Goal: Task Accomplishment & Management: Use online tool/utility

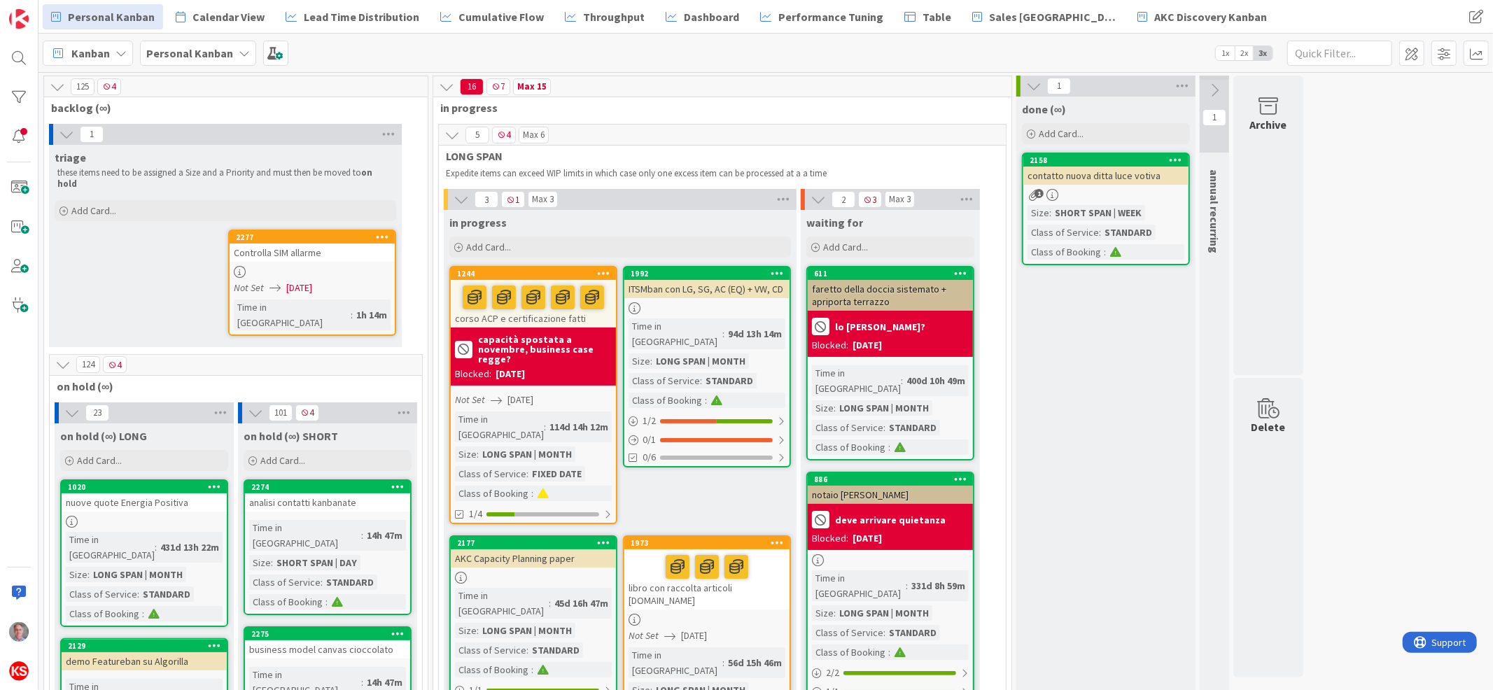
click at [327, 244] on div "Controlla SIM allarme" at bounding box center [312, 253] width 165 height 18
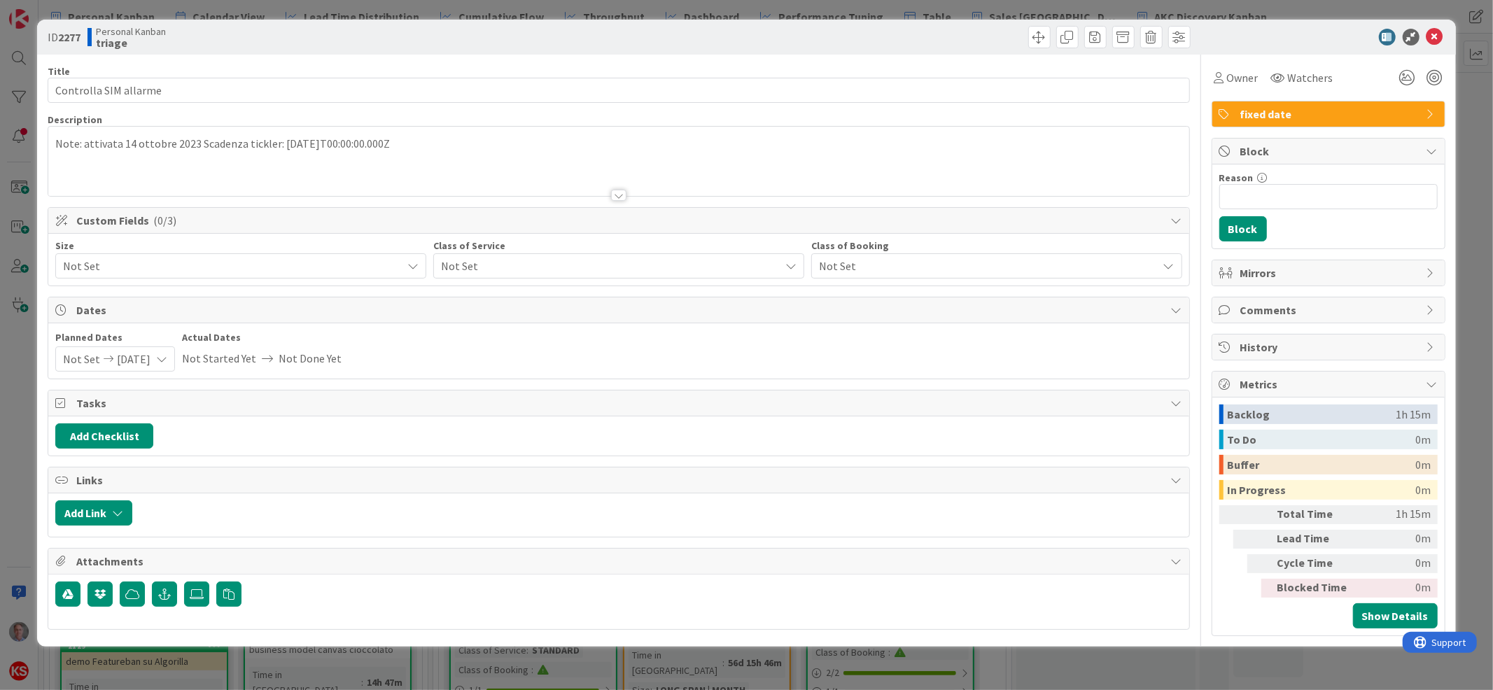
click at [465, 265] on span "Not Set" at bounding box center [607, 266] width 332 height 20
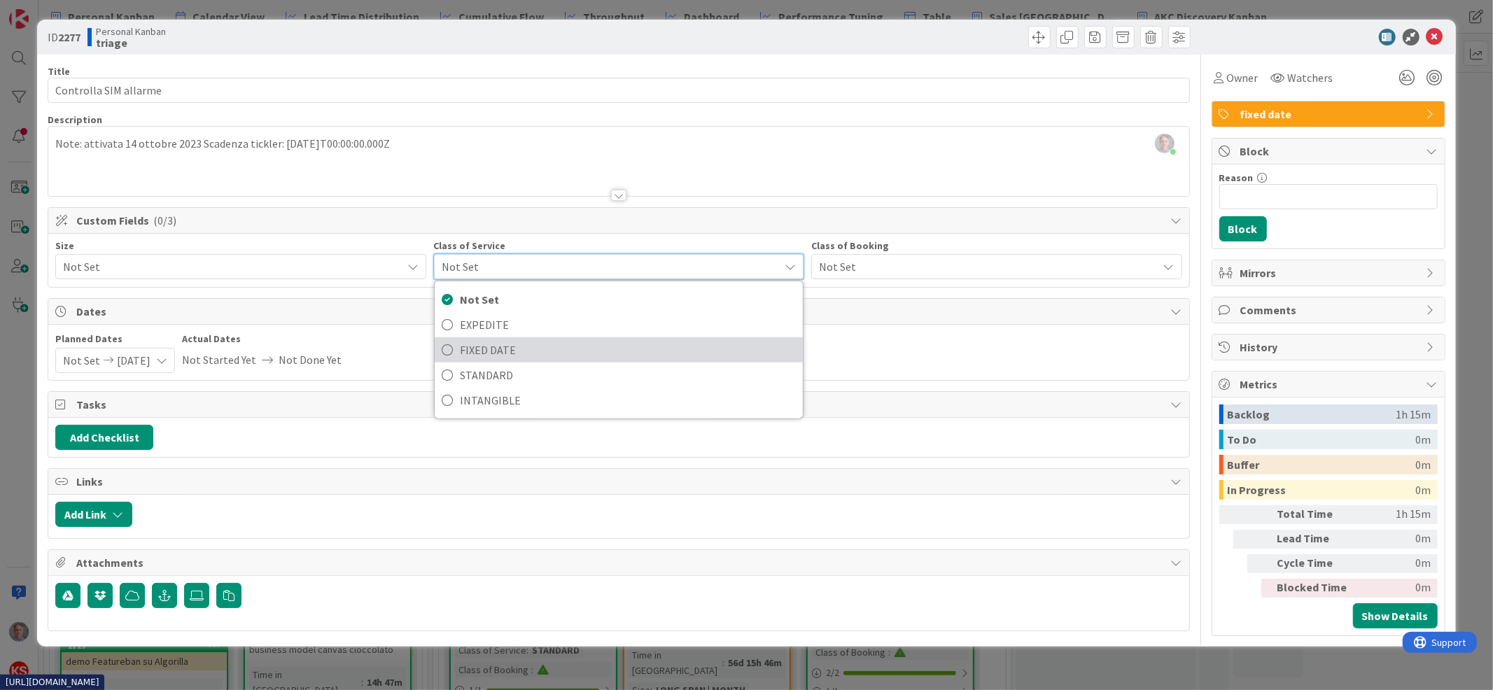
click at [468, 342] on span "FIXED DATE" at bounding box center [628, 350] width 336 height 21
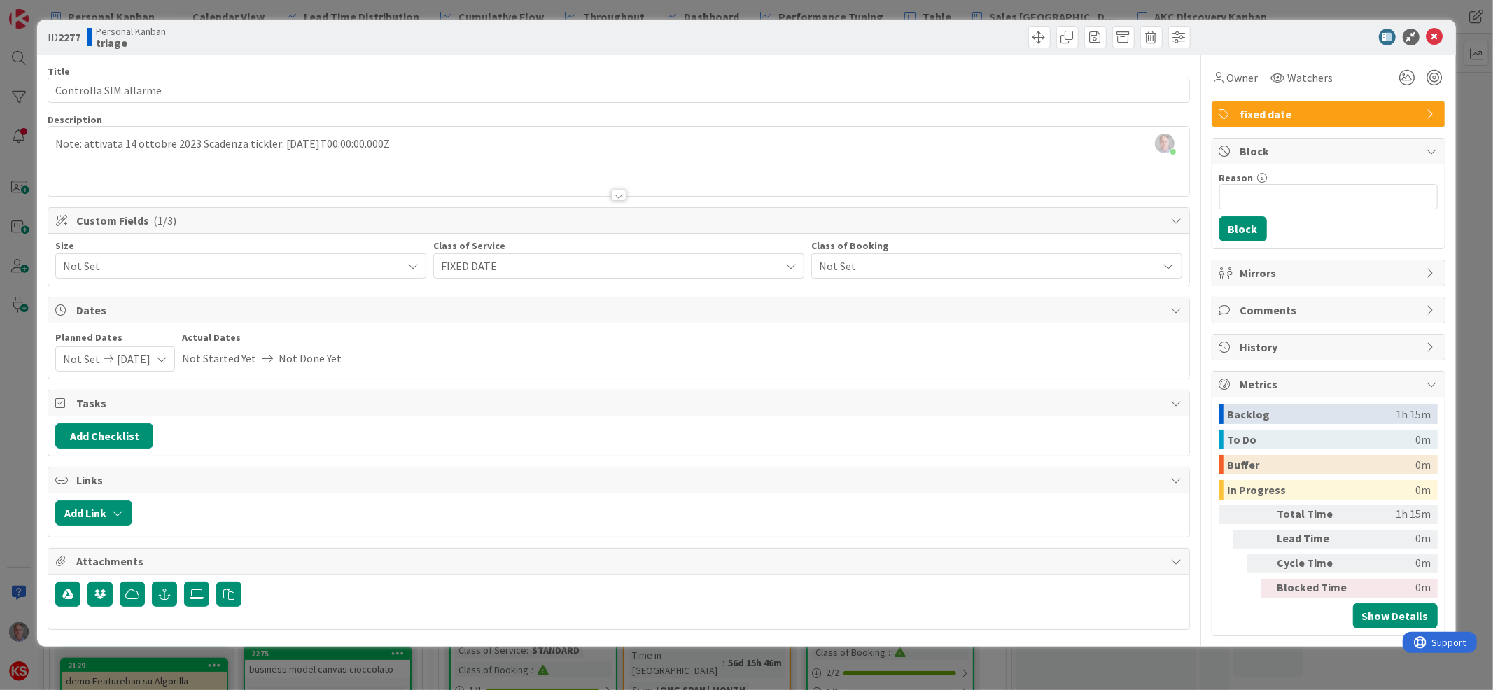
click at [407, 270] on icon at bounding box center [412, 265] width 11 height 11
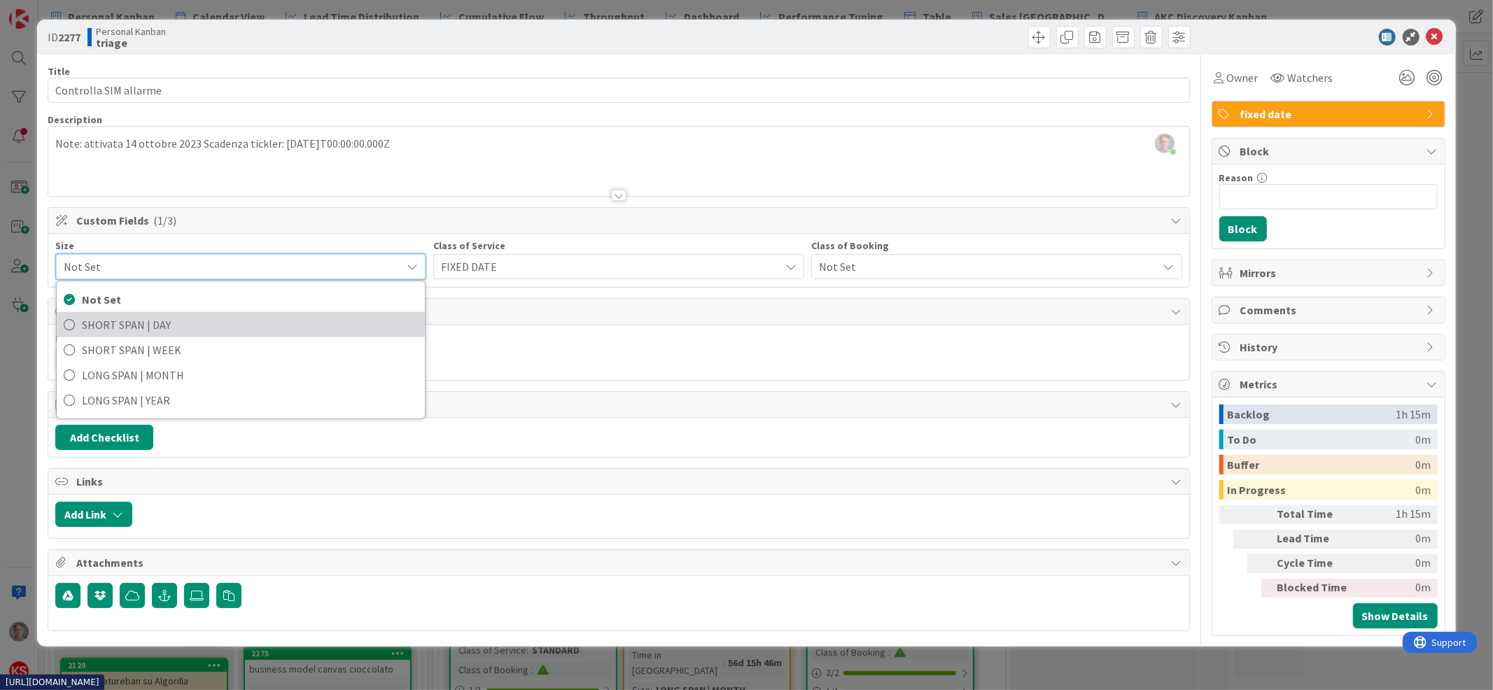
click at [372, 326] on span "SHORT SPAN | DAY" at bounding box center [250, 324] width 336 height 21
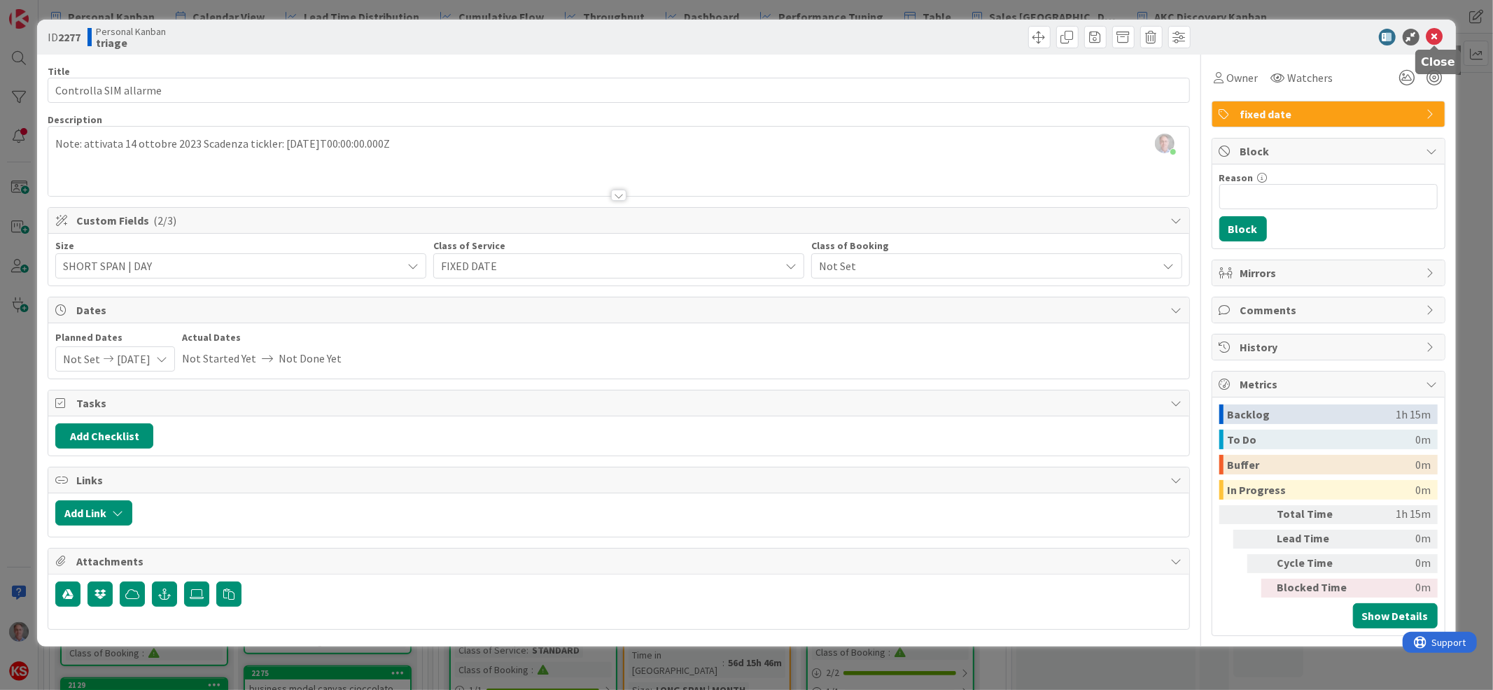
click at [1433, 30] on icon at bounding box center [1435, 37] width 17 height 17
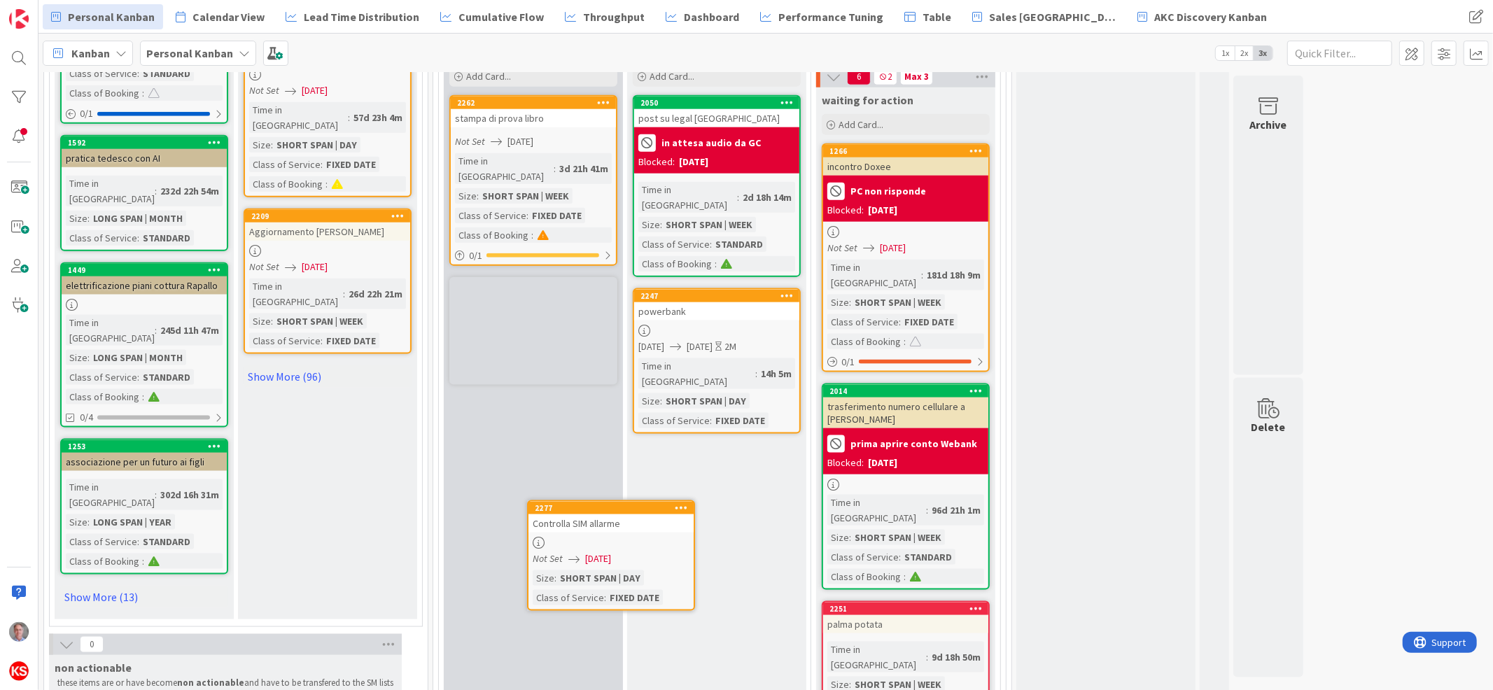
scroll to position [1520, 0]
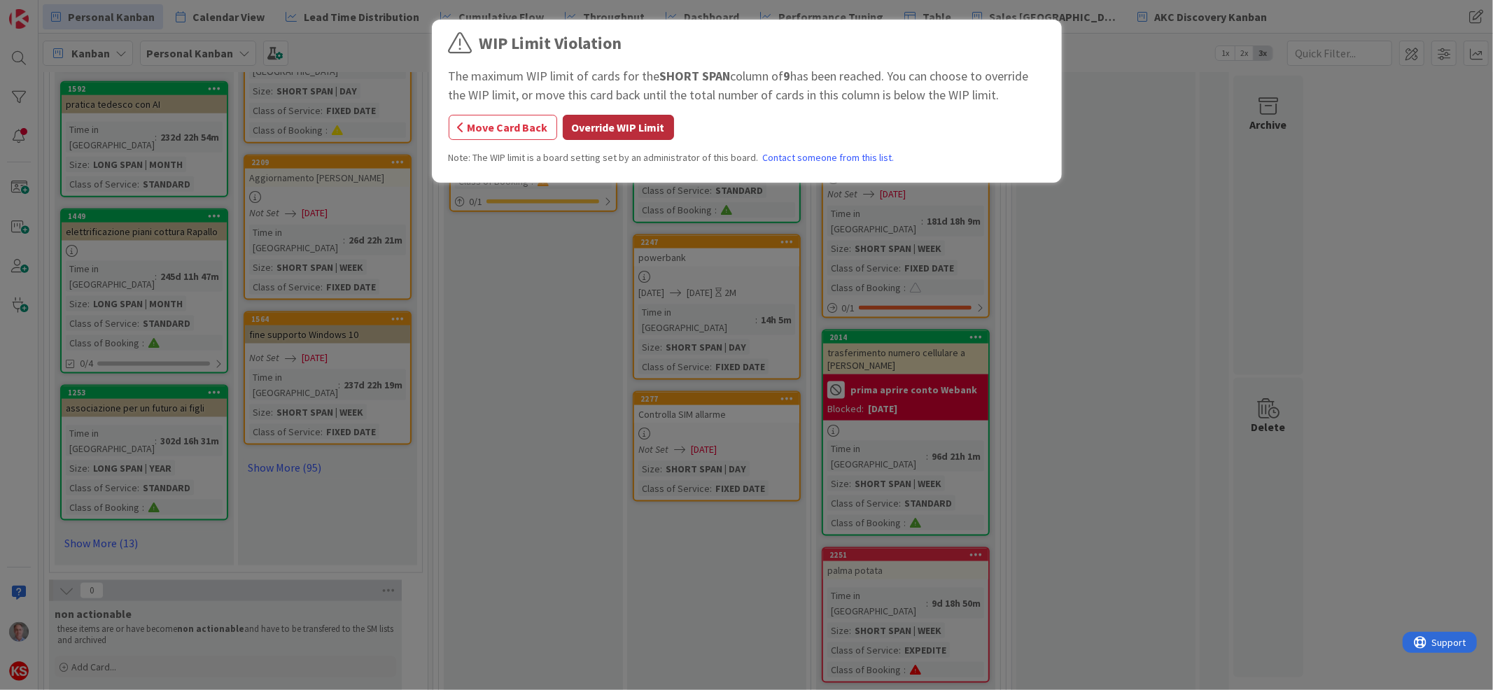
click at [631, 125] on button "Override WIP Limit" at bounding box center [618, 127] width 111 height 25
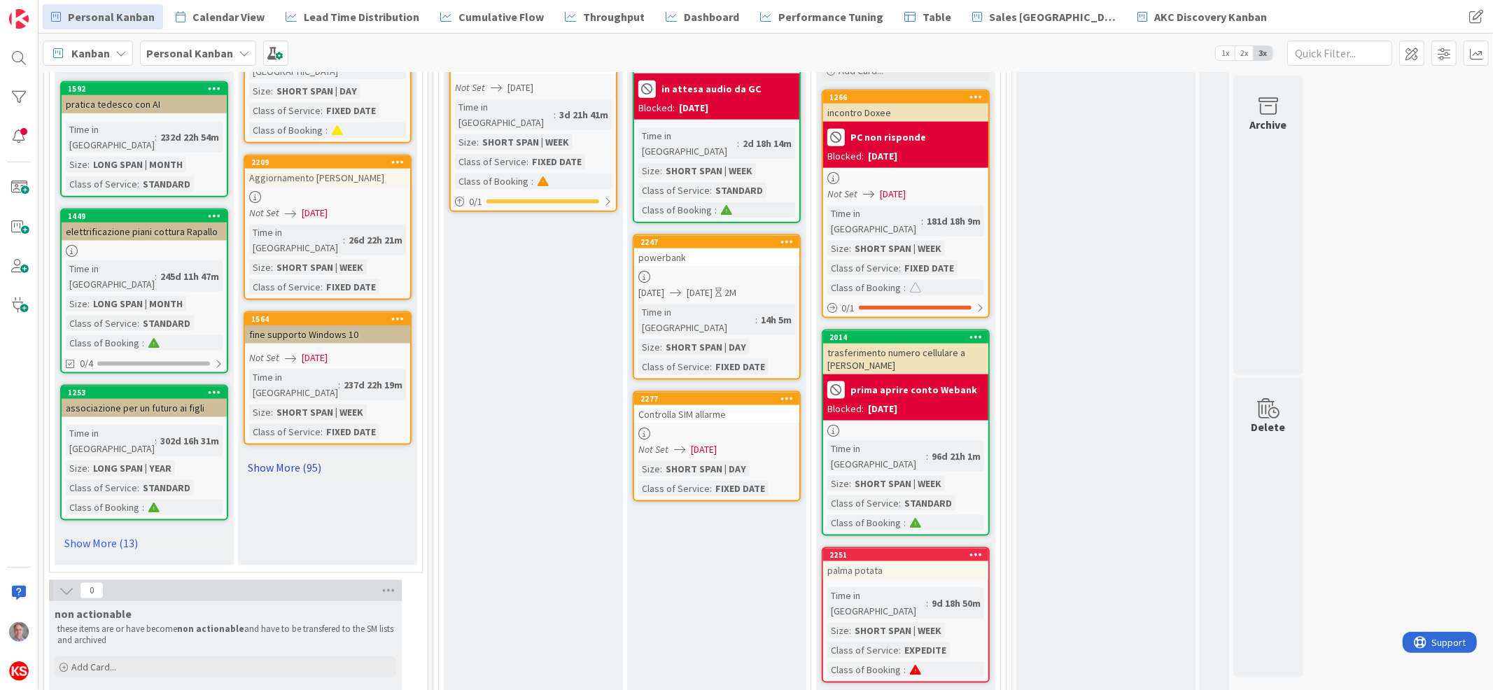
click at [291, 456] on link "Show More (95)" at bounding box center [328, 467] width 168 height 22
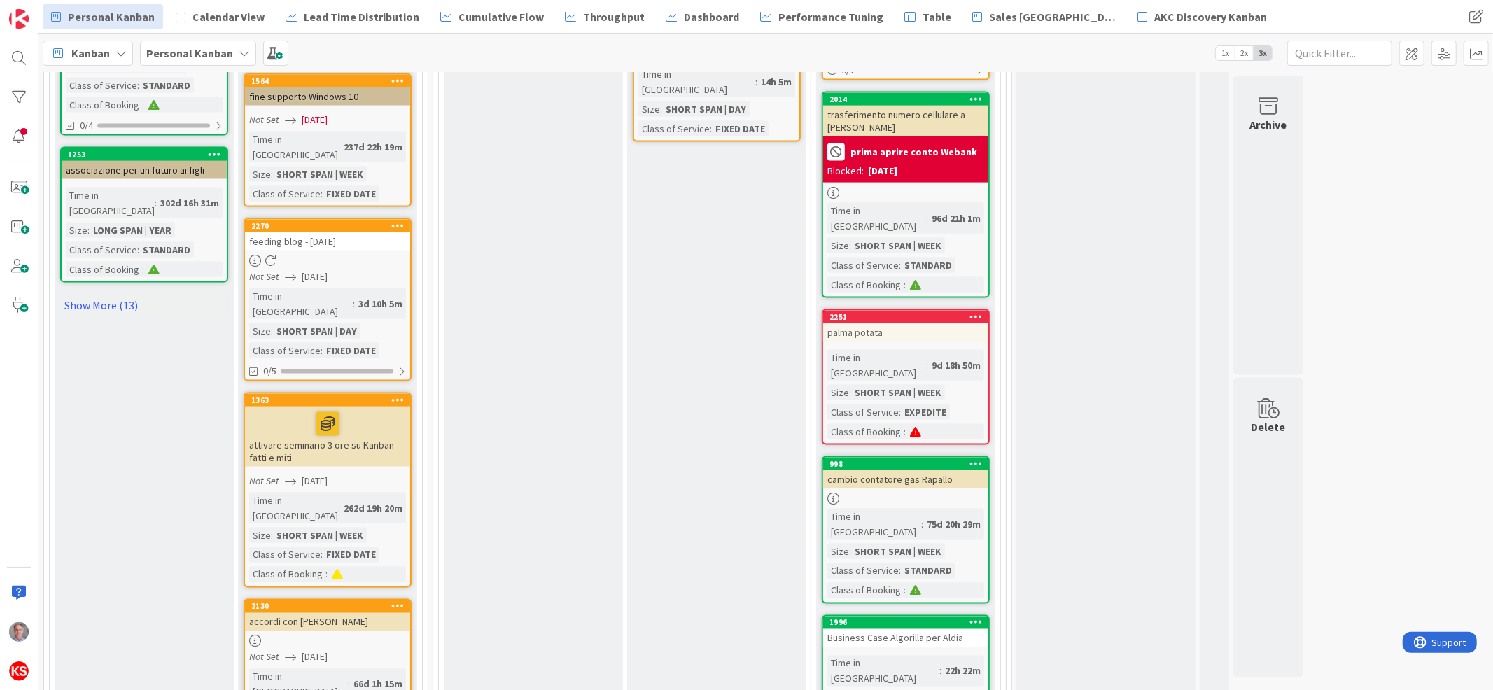
scroll to position [1798, 0]
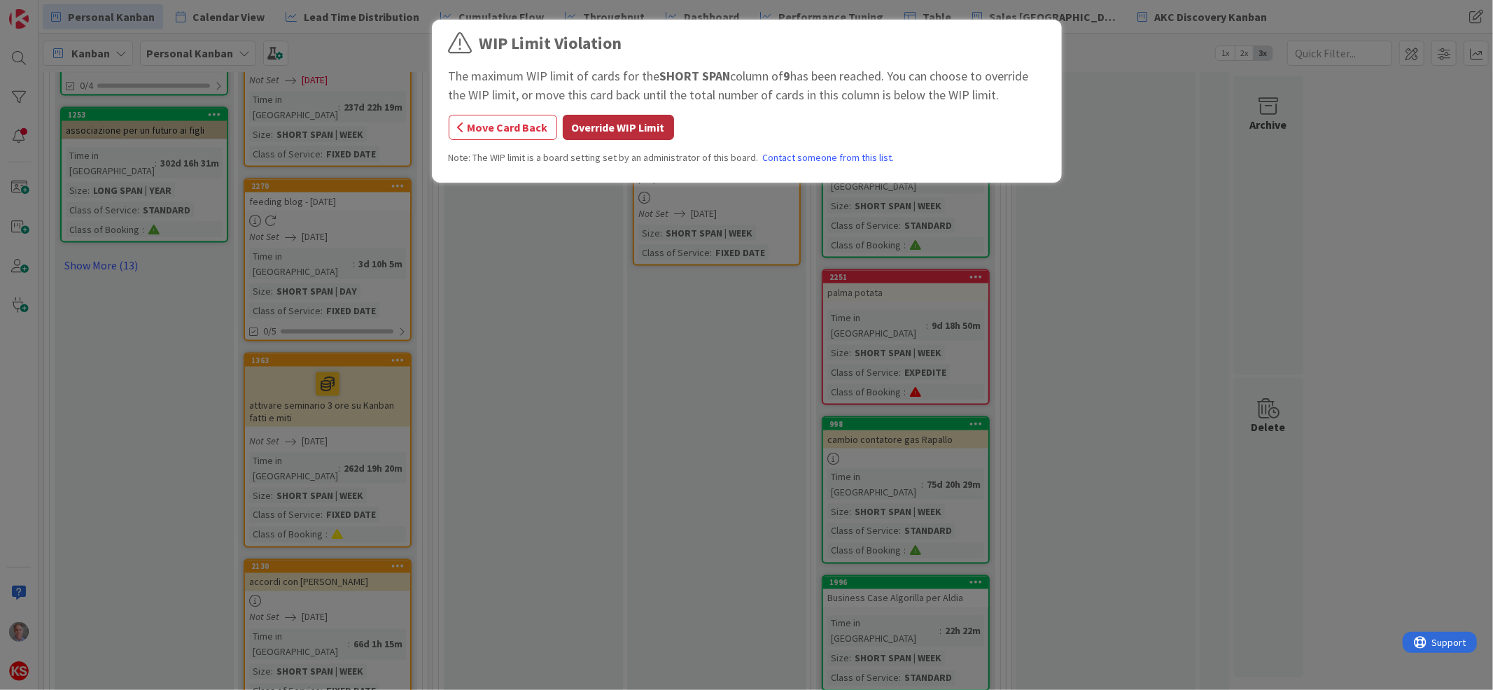
click at [652, 130] on button "Override WIP Limit" at bounding box center [618, 127] width 111 height 25
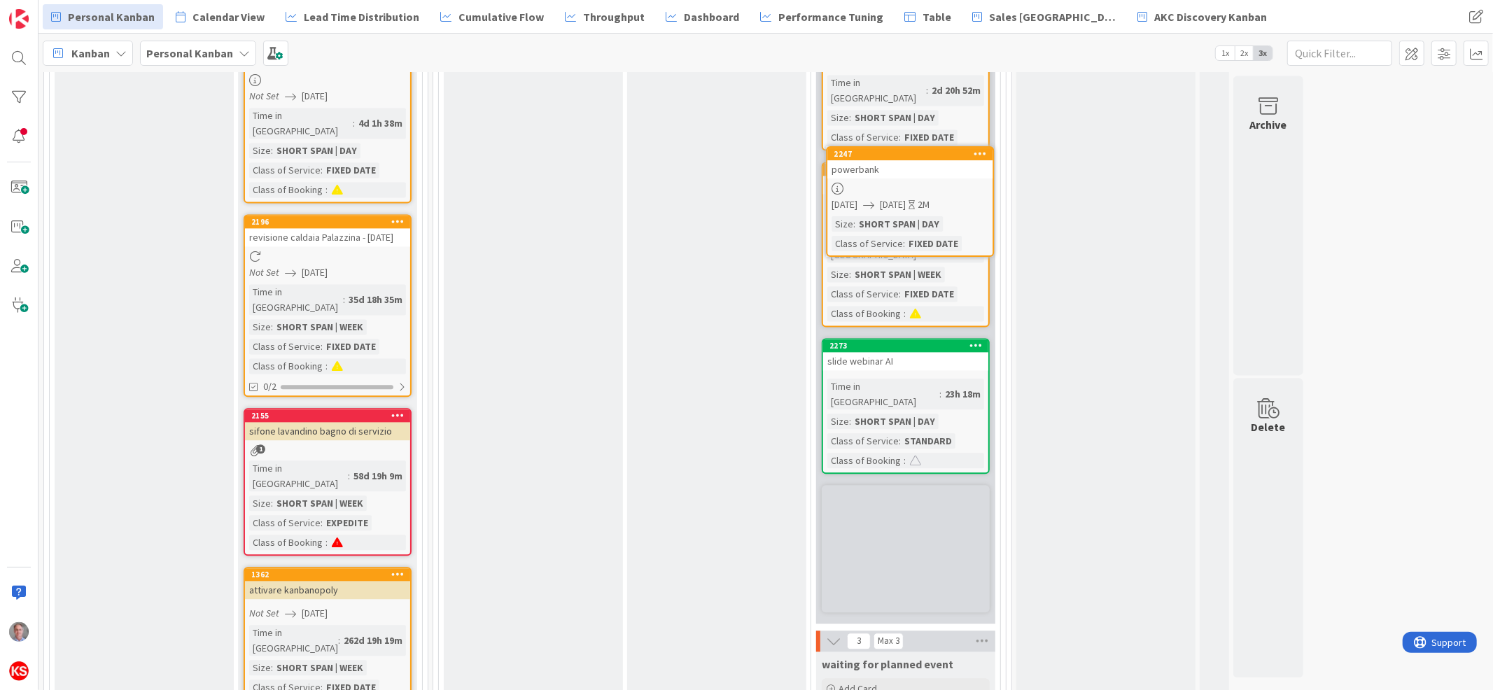
scroll to position [2494, 0]
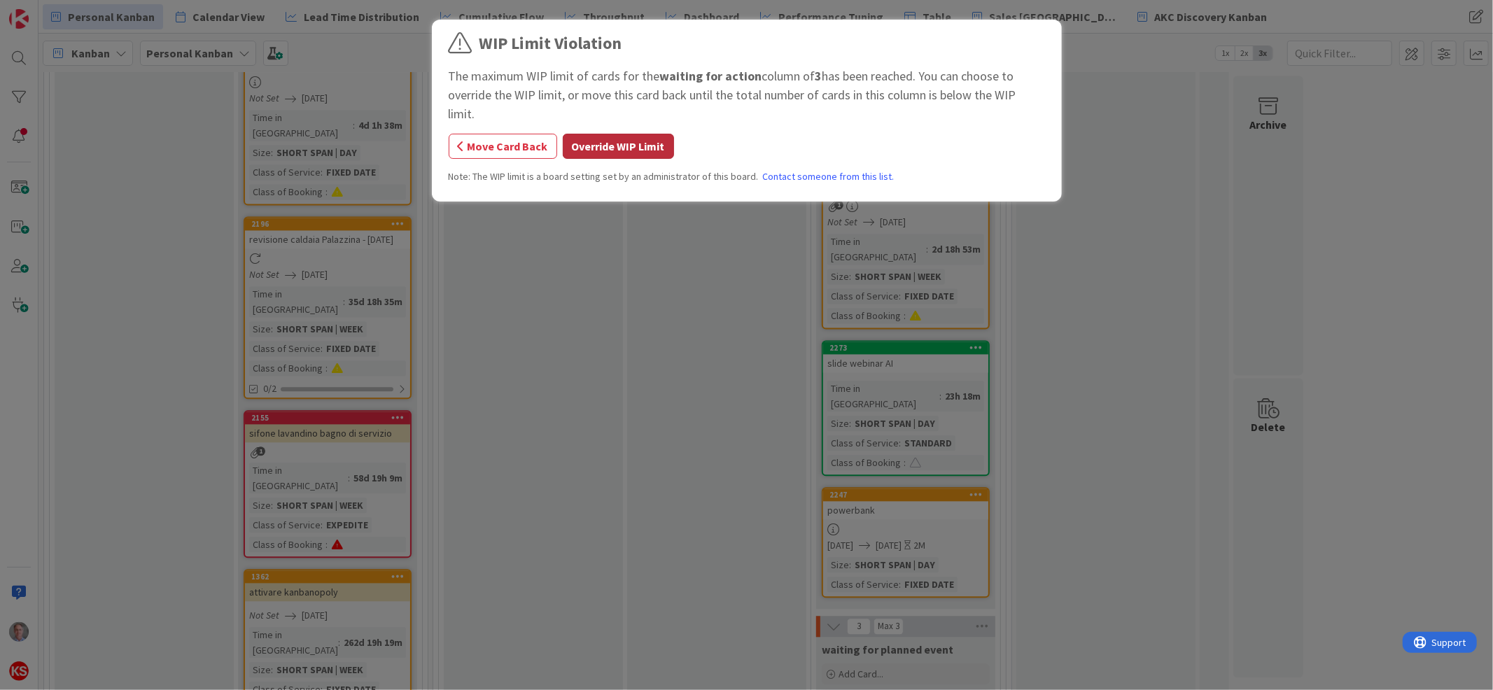
click at [627, 134] on button "Override WIP Limit" at bounding box center [618, 146] width 111 height 25
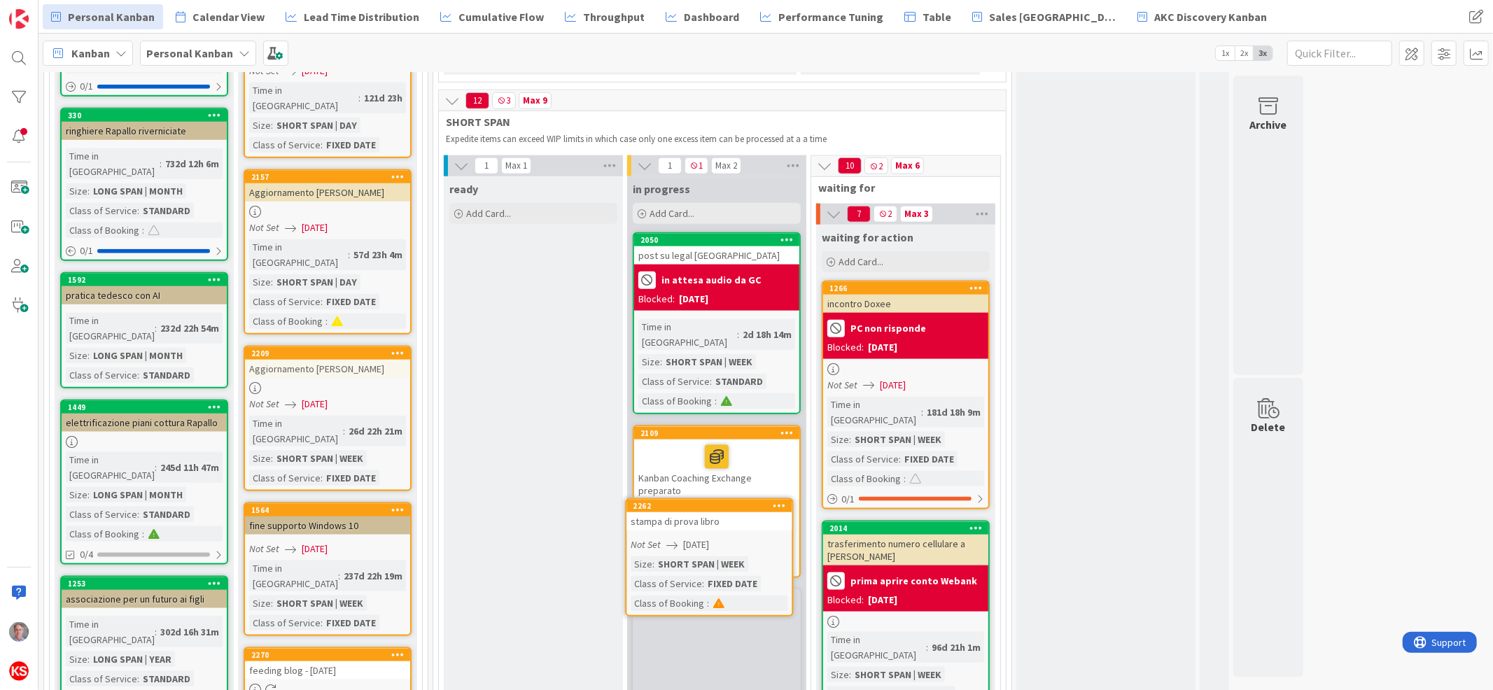
scroll to position [1332, 0]
